Goal: Navigation & Orientation: Find specific page/section

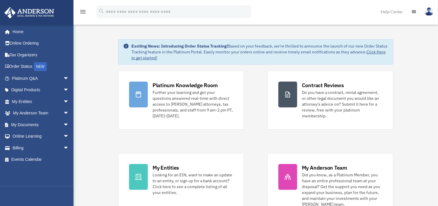
click at [63, 125] on span "arrow_drop_down" at bounding box center [69, 125] width 12 height 12
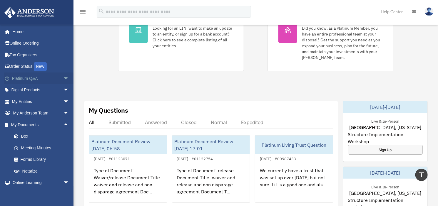
click at [63, 79] on span "arrow_drop_down" at bounding box center [69, 79] width 12 height 12
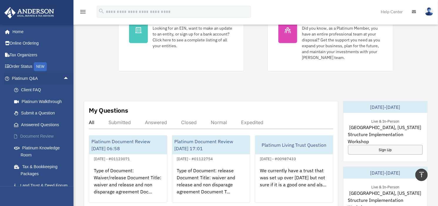
click at [45, 135] on link "Document Review" at bounding box center [43, 137] width 70 height 12
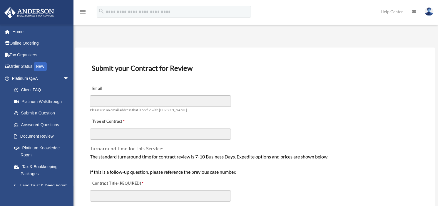
click at [432, 14] on img at bounding box center [429, 11] width 9 height 9
click at [413, 12] on icon at bounding box center [414, 12] width 4 height 4
click at [397, 11] on link "Help Center" at bounding box center [391, 11] width 31 height 23
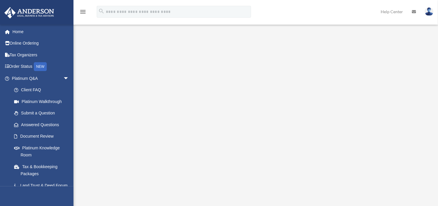
click at [429, 14] on img at bounding box center [429, 11] width 9 height 9
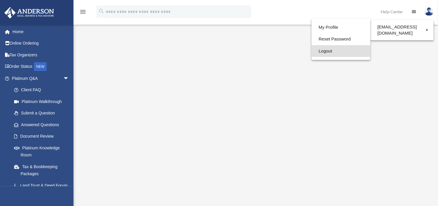
click at [312, 53] on link "Logout" at bounding box center [341, 51] width 59 height 12
